Goal: Task Accomplishment & Management: Complete application form

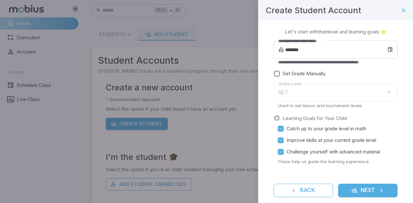
click at [386, 92] on div "7" at bounding box center [341, 92] width 112 height 18
click at [314, 93] on body "**********" at bounding box center [206, 127] width 413 height 255
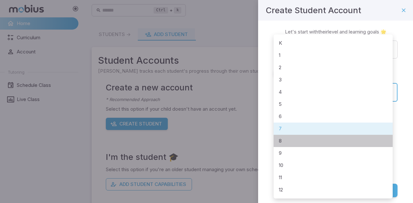
click at [294, 138] on li "8" at bounding box center [332, 141] width 119 height 12
type input "*"
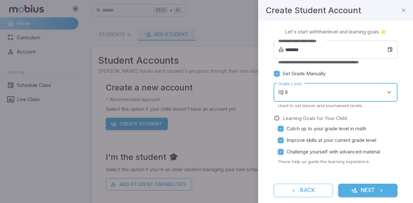
click at [355, 192] on button "Next" at bounding box center [367, 191] width 59 height 14
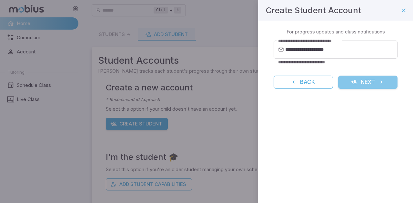
click at [363, 83] on button "Next" at bounding box center [367, 83] width 59 height 14
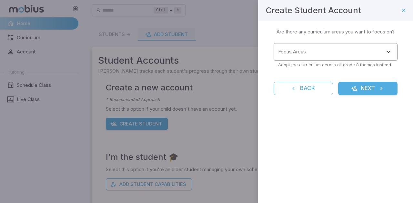
click at [371, 51] on input "Focus Areas" at bounding box center [330, 52] width 108 height 12
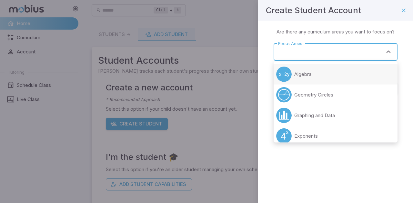
click at [404, 53] on div "Learning Focus 🔎 Are there any curriculum areas you want to focus on? Focus Are…" at bounding box center [335, 66] width 155 height 90
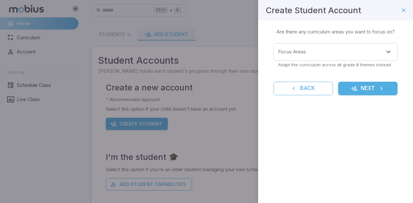
click at [371, 89] on button "Next" at bounding box center [367, 89] width 59 height 14
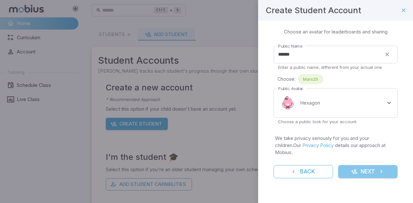
click at [367, 165] on button "Next" at bounding box center [367, 172] width 59 height 14
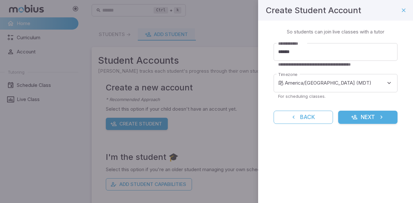
click at [366, 125] on div "**********" at bounding box center [335, 80] width 155 height 119
click at [366, 117] on button "Next" at bounding box center [367, 118] width 59 height 14
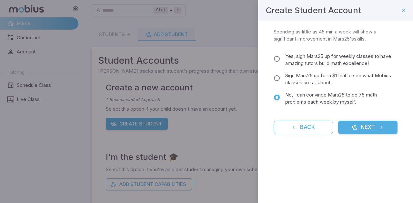
click at [367, 127] on button "Next" at bounding box center [367, 128] width 59 height 14
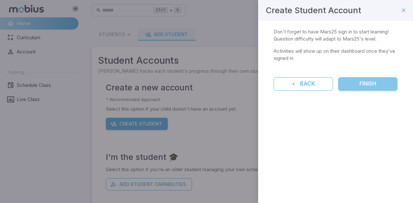
click at [363, 87] on button "Finish" at bounding box center [367, 84] width 59 height 14
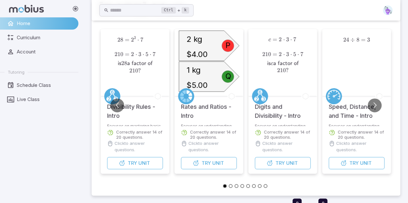
scroll to position [54, 0]
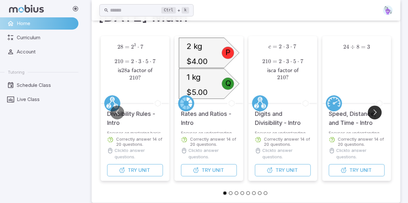
click at [371, 115] on button "Go to next slide" at bounding box center [374, 113] width 14 height 14
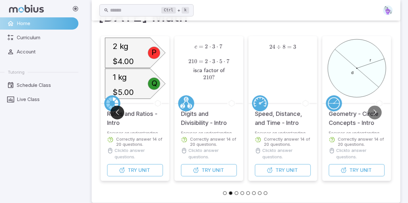
click at [118, 115] on button "Go to previous slide" at bounding box center [117, 113] width 14 height 14
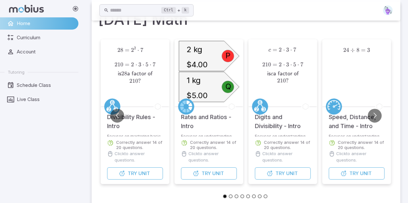
scroll to position [50, 0]
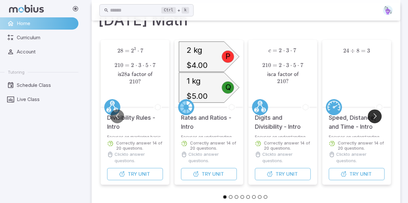
click at [374, 118] on button "Go to next slide" at bounding box center [374, 117] width 14 height 14
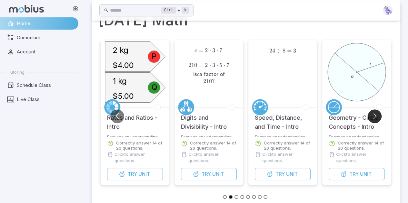
click at [377, 120] on button "Go to next slide" at bounding box center [374, 117] width 14 height 14
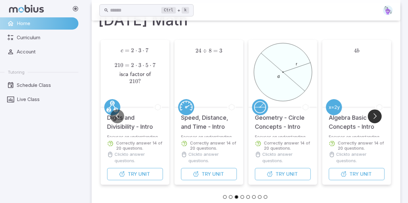
click at [376, 117] on button "Go to next slide" at bounding box center [374, 117] width 14 height 14
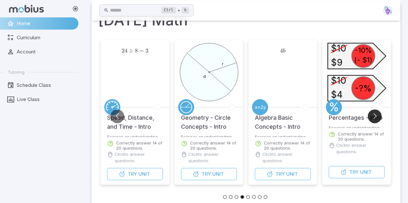
click at [372, 121] on button "Go to next slide" at bounding box center [374, 117] width 14 height 14
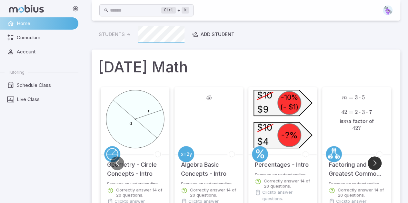
scroll to position [0, 0]
